Goal: Book appointment/travel/reservation

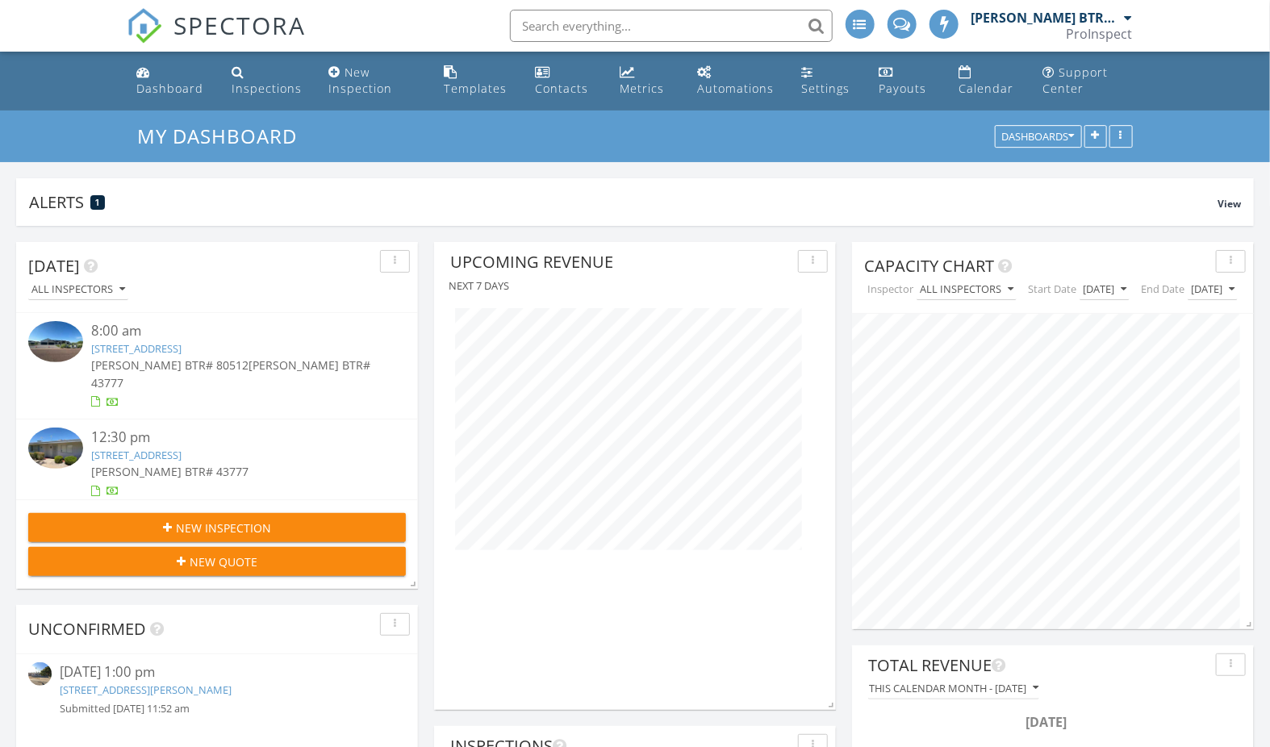
scroll to position [7, 0]
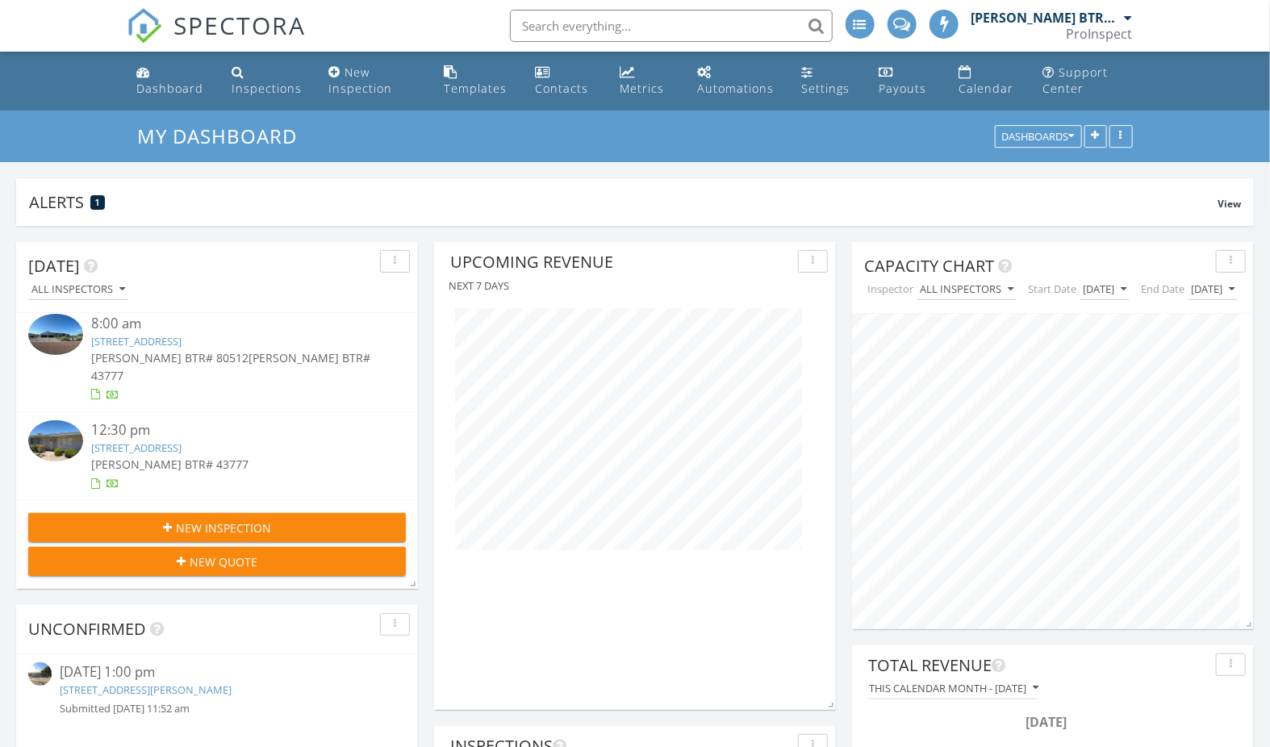
click at [182, 341] on link "8521 E Desert Cove Ave, Scottsdale, AZ 85260" at bounding box center [136, 341] width 90 height 15
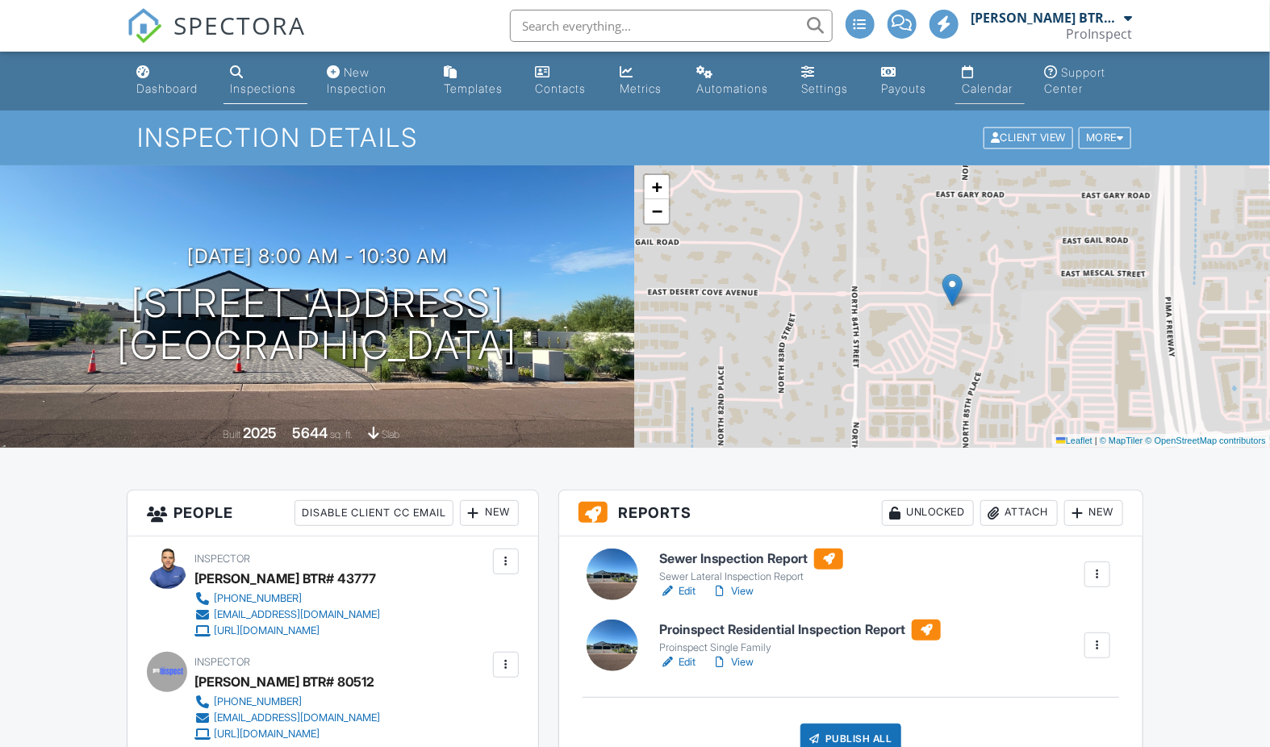
click at [966, 86] on div "Calendar" at bounding box center [987, 88] width 51 height 14
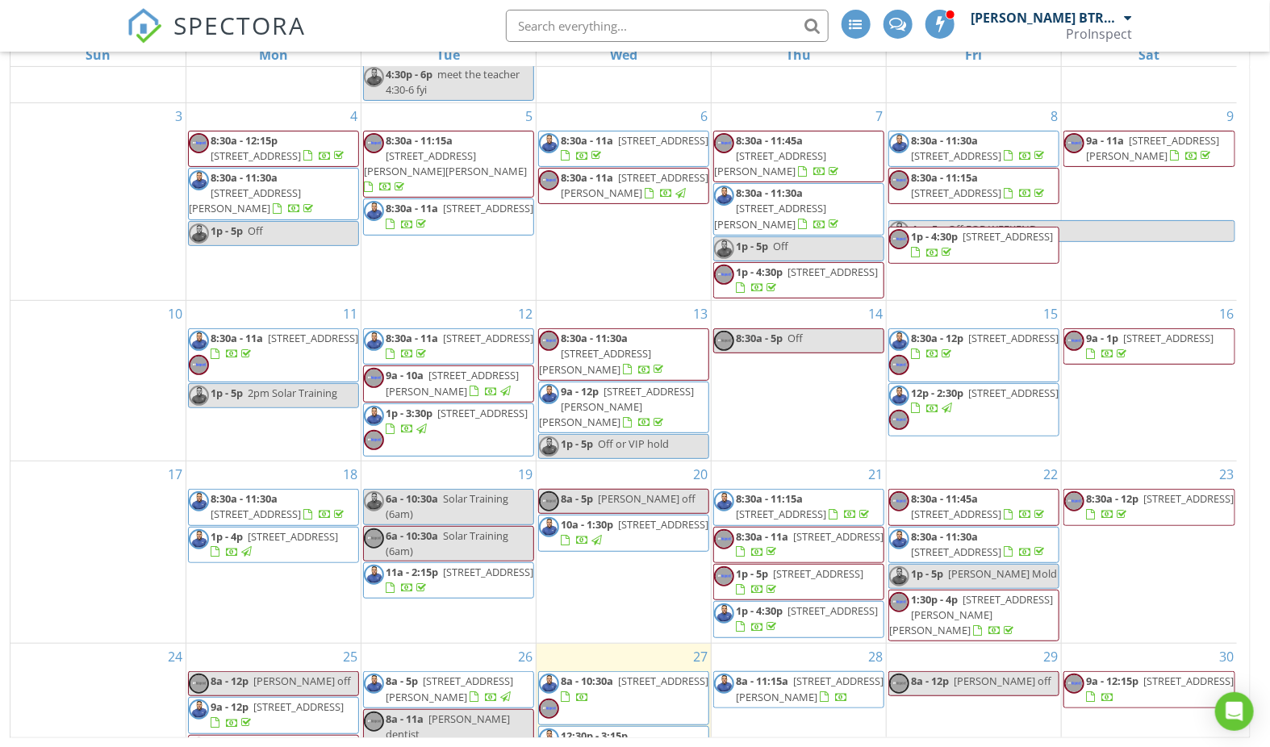
scroll to position [277, 0]
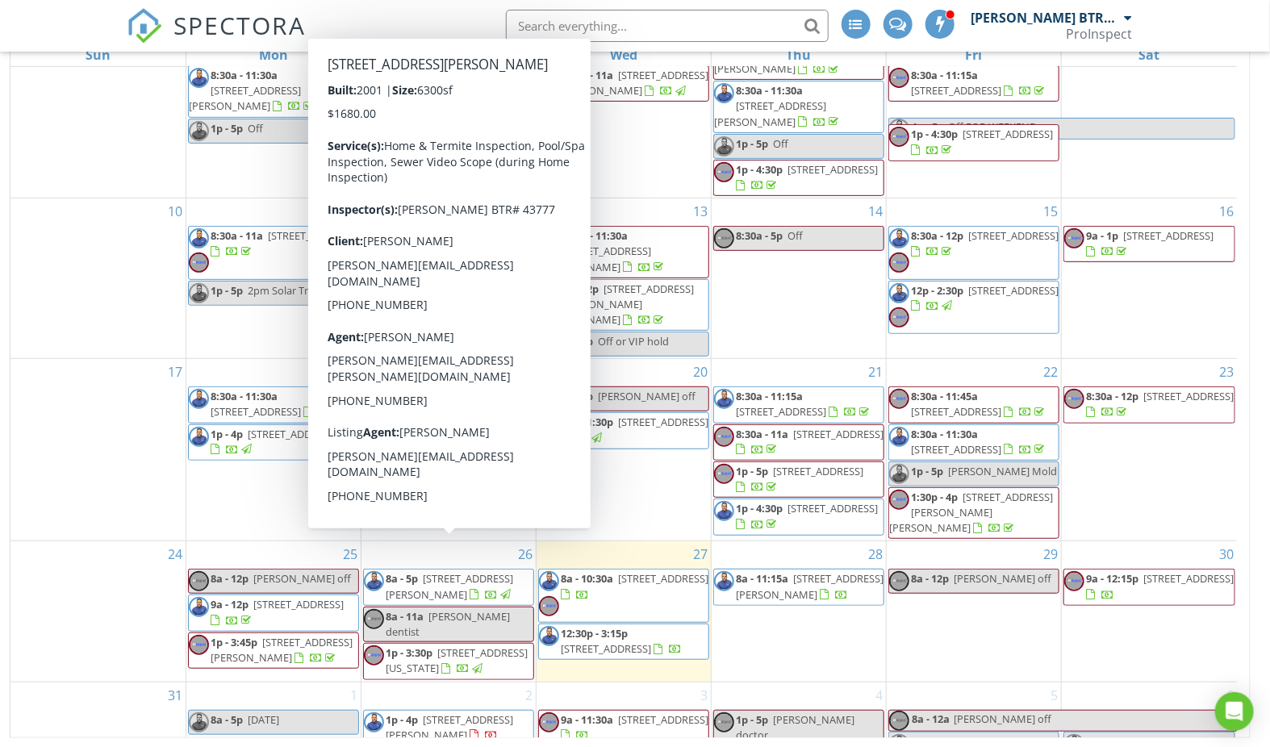
click at [416, 571] on span "8a - 5p" at bounding box center [402, 578] width 32 height 15
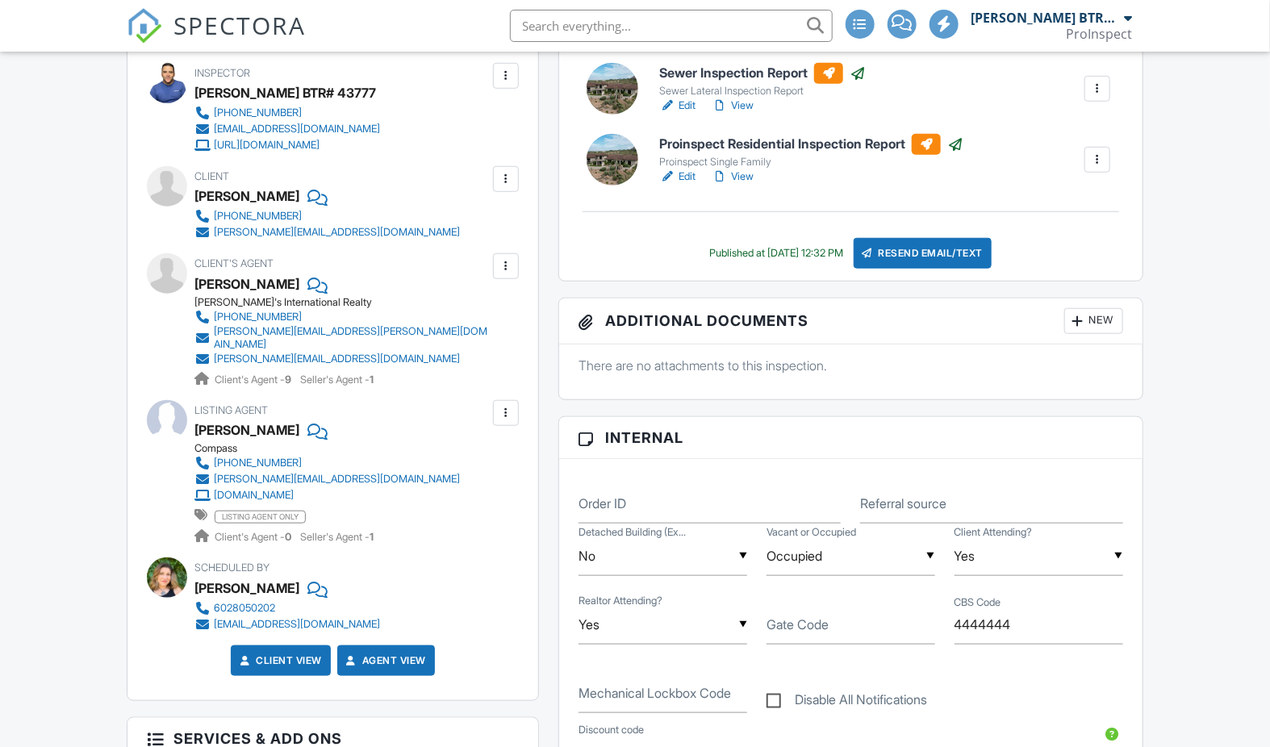
click at [504, 260] on div at bounding box center [506, 266] width 16 height 16
click at [491, 306] on li "Edit" at bounding box center [468, 315] width 82 height 40
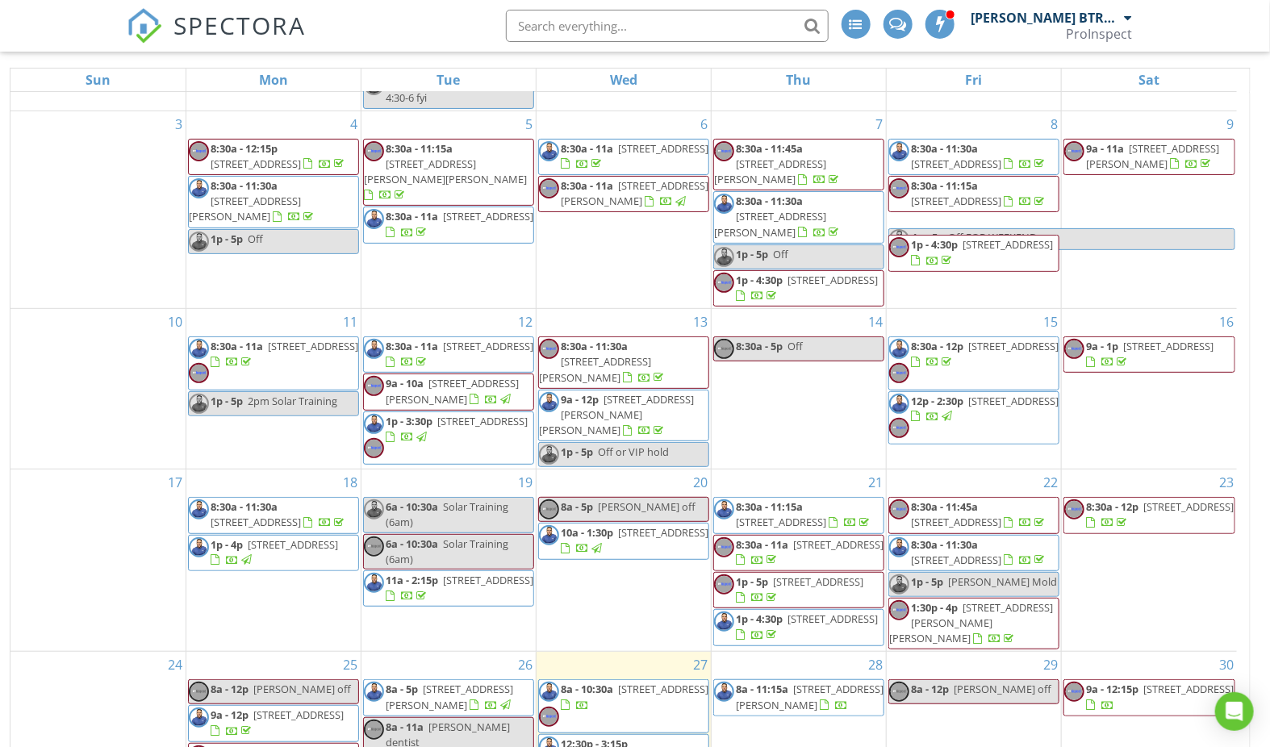
scroll to position [277, 0]
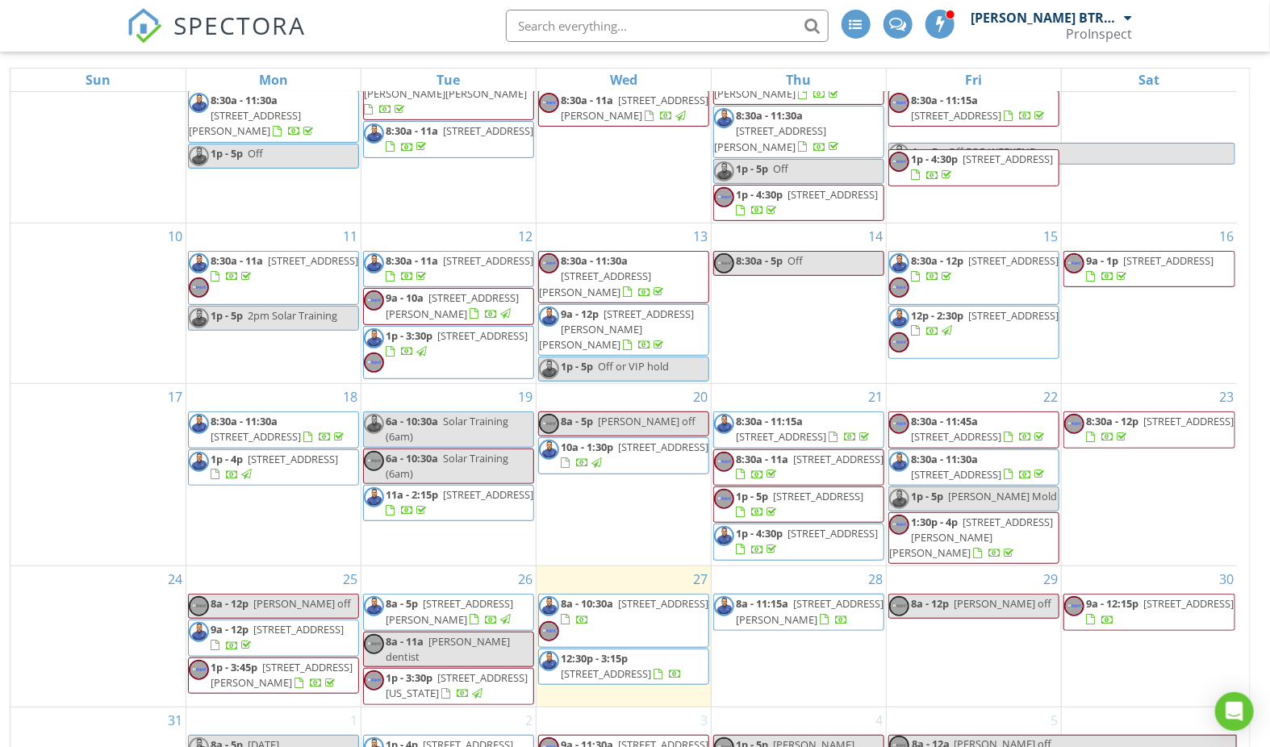
click at [639, 596] on span "[STREET_ADDRESS]" at bounding box center [663, 603] width 90 height 15
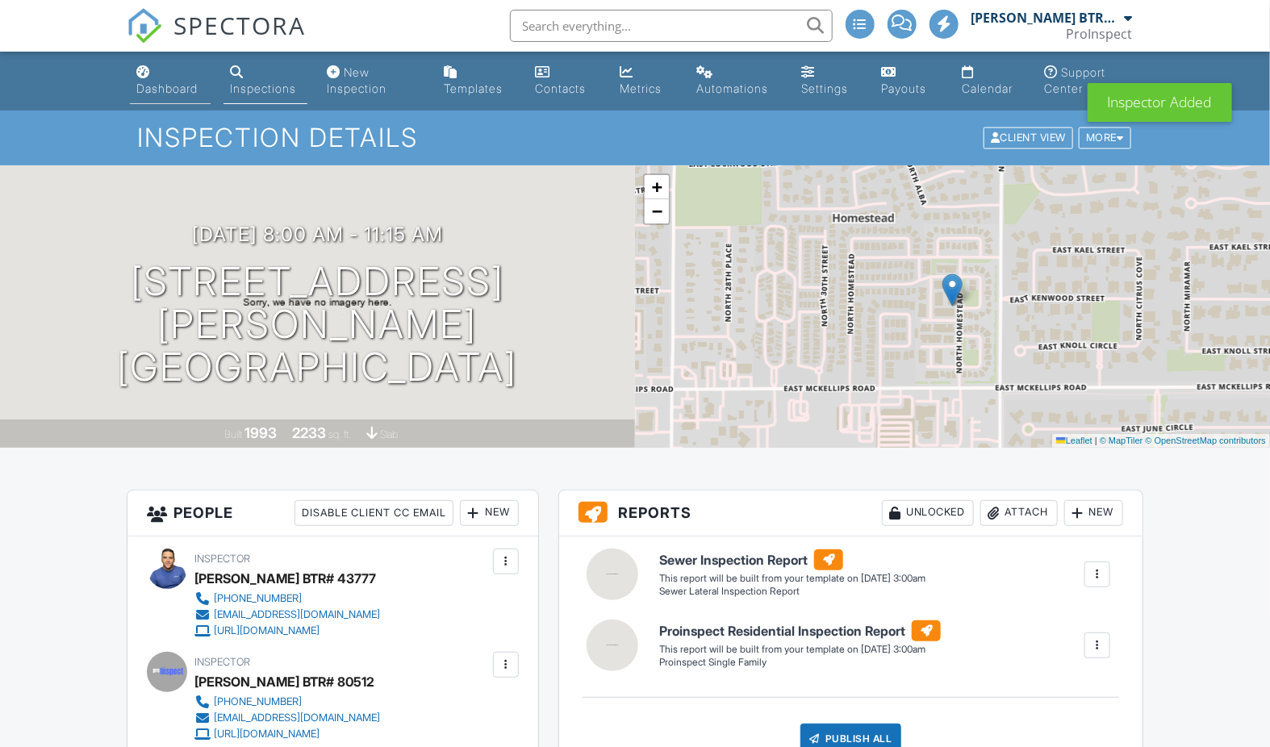
click at [159, 79] on link "Dashboard" at bounding box center [170, 81] width 80 height 46
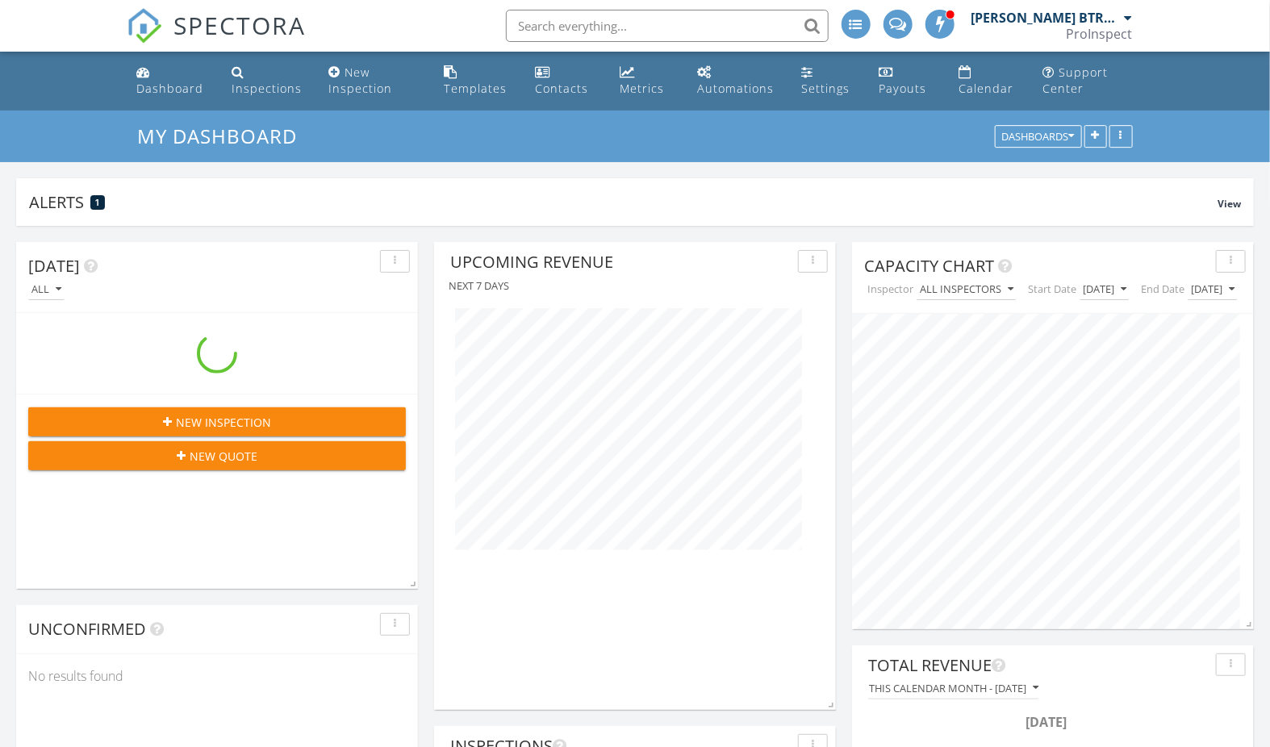
scroll to position [347, 402]
